Goal: Find specific page/section: Find specific page/section

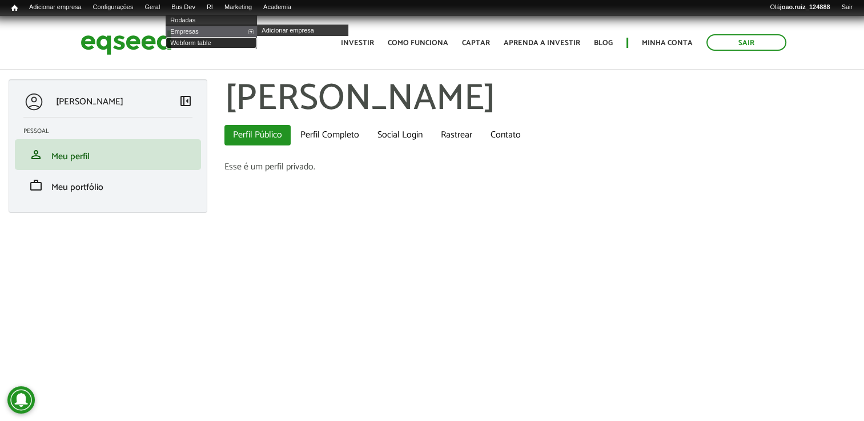
click at [208, 42] on link "Webform table" at bounding box center [211, 42] width 91 height 11
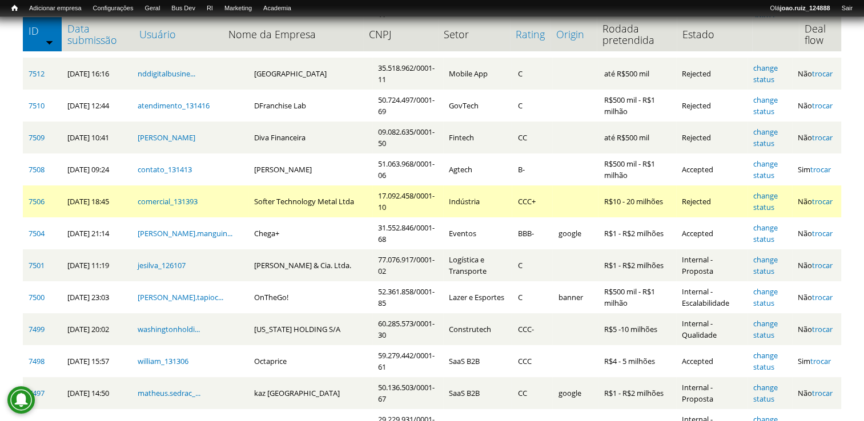
scroll to position [285, 0]
